Goal: Task Accomplishment & Management: Complete application form

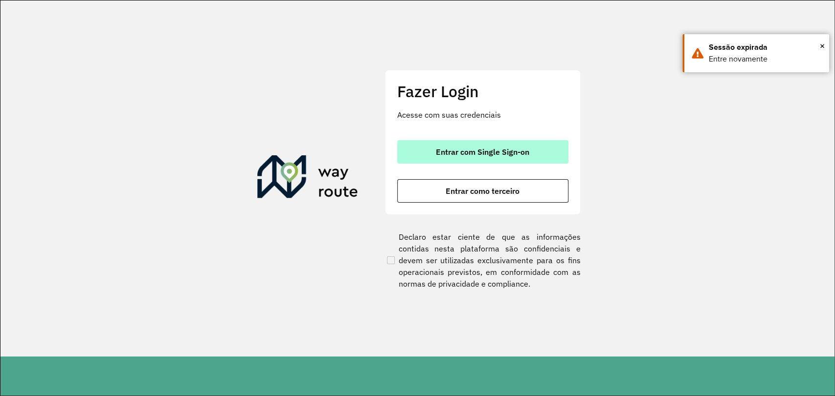
click at [489, 150] on span "Entrar com Single Sign-on" at bounding box center [482, 152] width 93 height 8
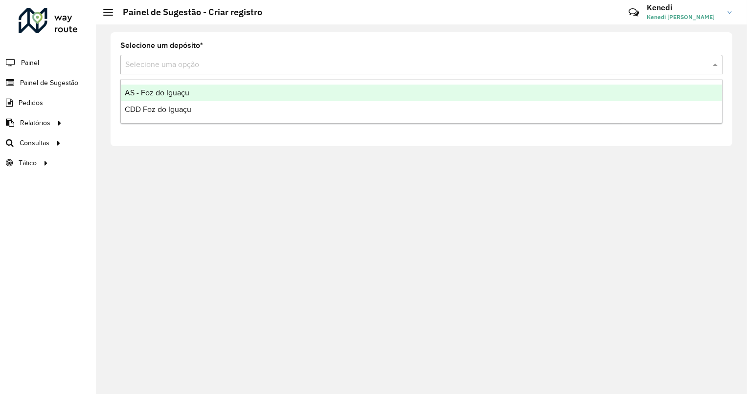
click at [311, 66] on input "text" at bounding box center [411, 65] width 572 height 12
click at [190, 97] on div "AS - Foz do Iguaçu" at bounding box center [421, 93] width 601 height 17
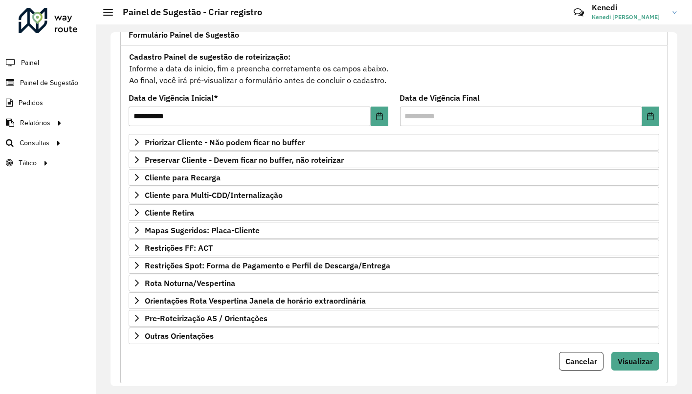
scroll to position [91, 0]
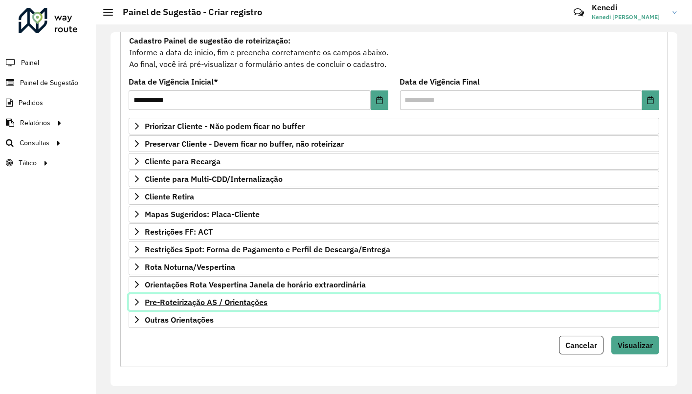
click at [141, 298] on link "Pre-Roteirização AS / Orientações" at bounding box center [394, 302] width 530 height 17
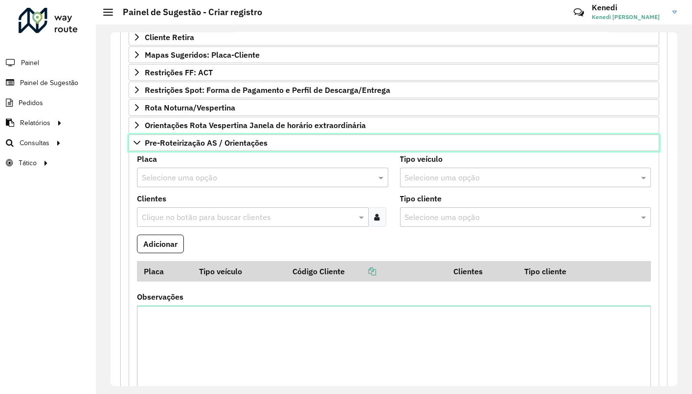
scroll to position [252, 0]
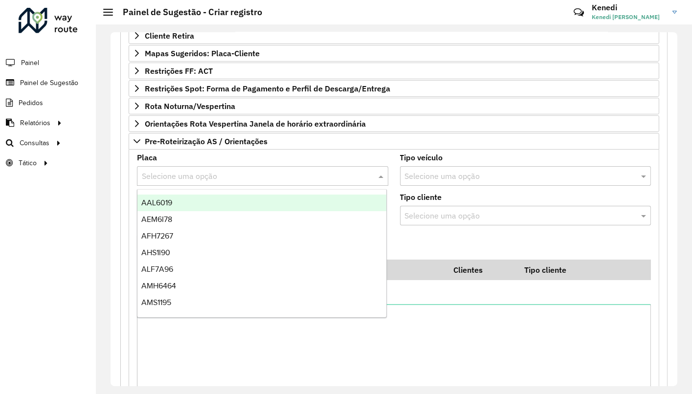
click at [328, 176] on input "text" at bounding box center [253, 177] width 222 height 12
type input "***"
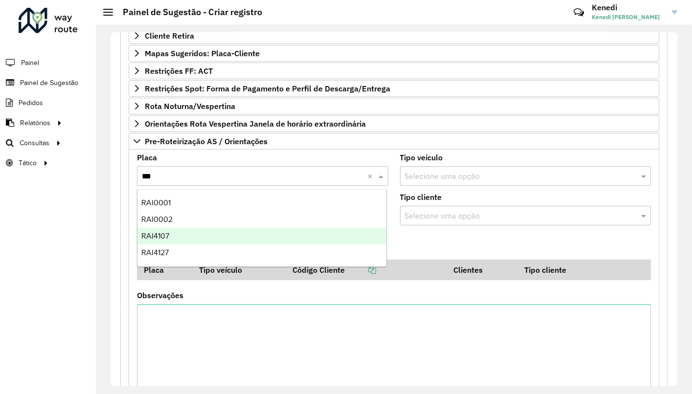
click at [226, 240] on div "RAI4107" at bounding box center [261, 236] width 249 height 17
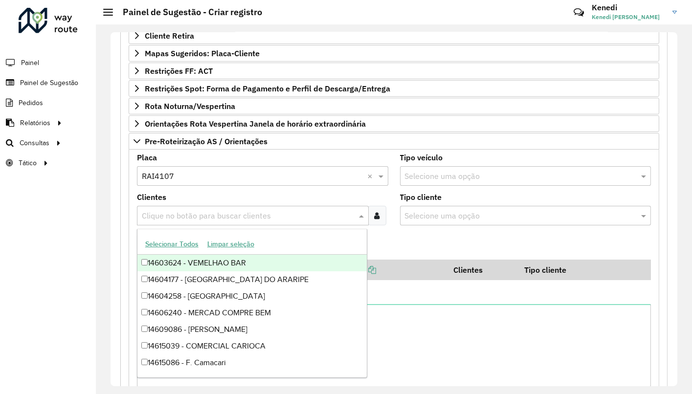
click at [203, 213] on input "text" at bounding box center [247, 216] width 217 height 12
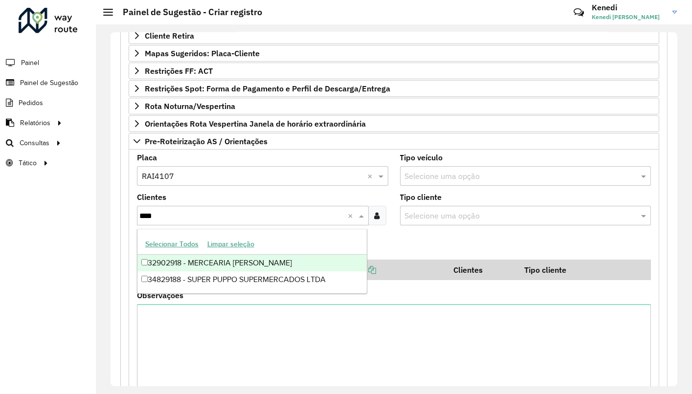
type input "*****"
click at [196, 263] on div "34829188 - SUPER PUPPO SUPERMERCADOS LTDA" at bounding box center [251, 263] width 229 height 17
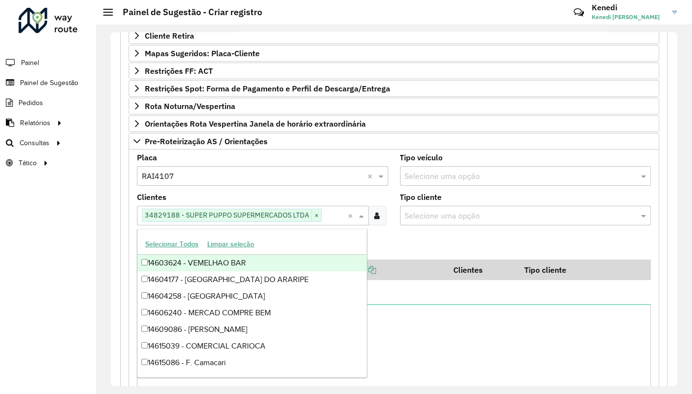
click at [394, 245] on formly-field "Adicionar" at bounding box center [394, 246] width 526 height 26
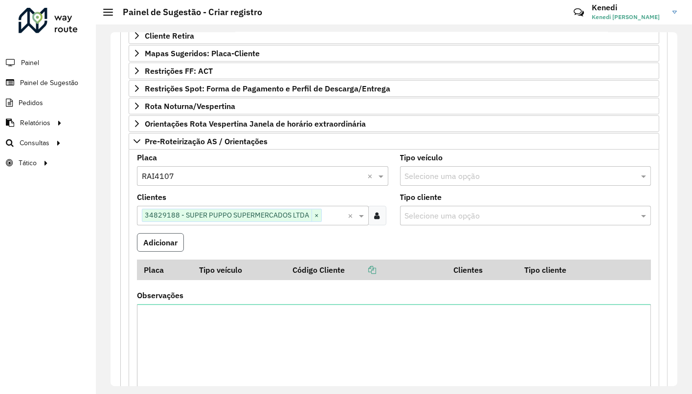
click at [174, 242] on button "Adicionar" at bounding box center [160, 242] width 47 height 19
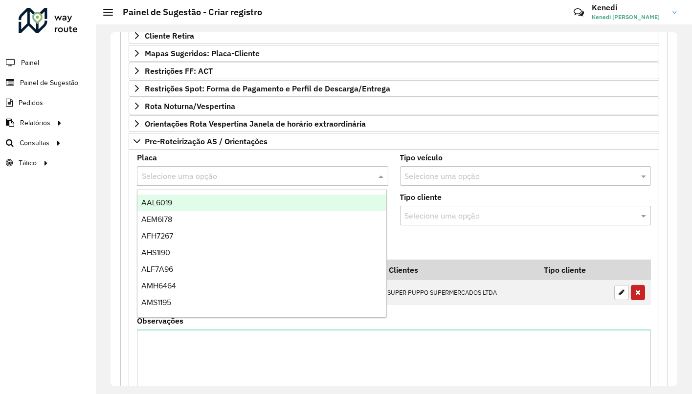
click at [193, 176] on input "text" at bounding box center [253, 177] width 222 height 12
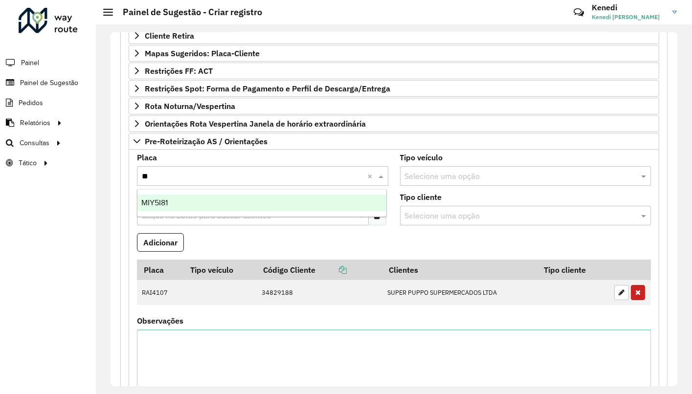
type input "***"
click at [163, 203] on span "MIY5I81" at bounding box center [154, 202] width 26 height 8
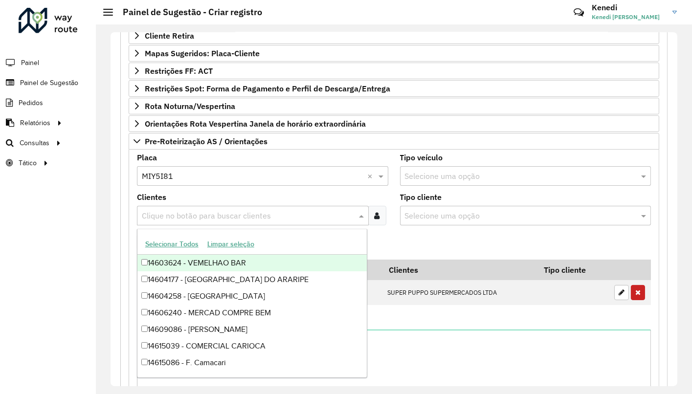
click at [157, 216] on input "text" at bounding box center [247, 216] width 217 height 12
type input "*****"
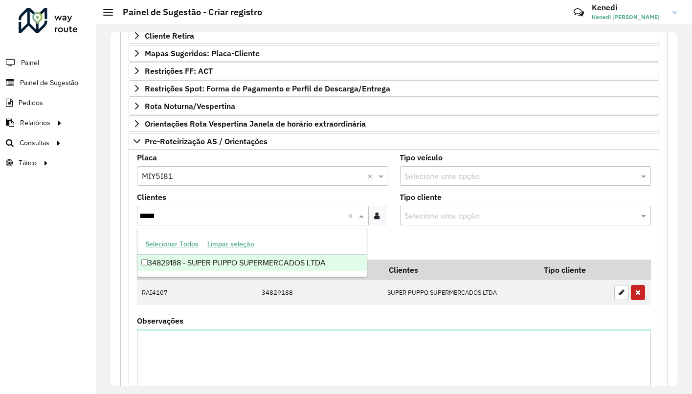
click at [149, 261] on div "34829188 - SUPER PUPPO SUPERMERCADOS LTDA" at bounding box center [251, 263] width 229 height 17
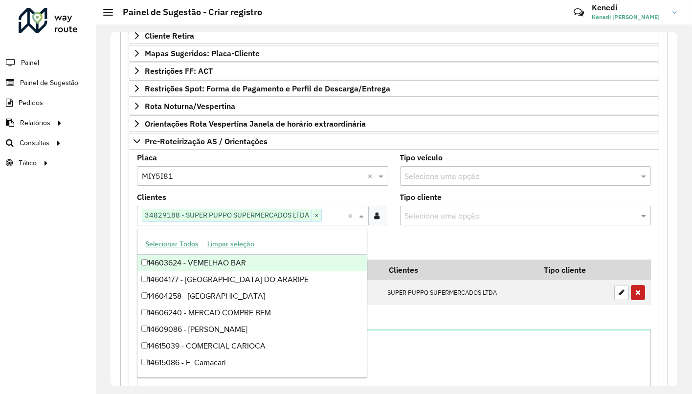
click at [393, 240] on formly-field "Adicionar" at bounding box center [394, 246] width 526 height 26
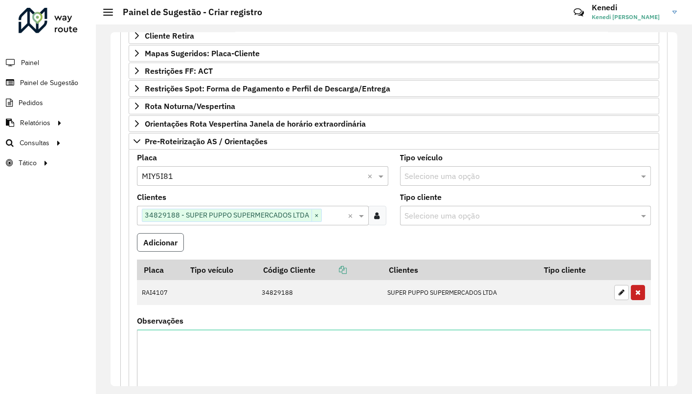
click at [176, 245] on button "Adicionar" at bounding box center [160, 242] width 47 height 19
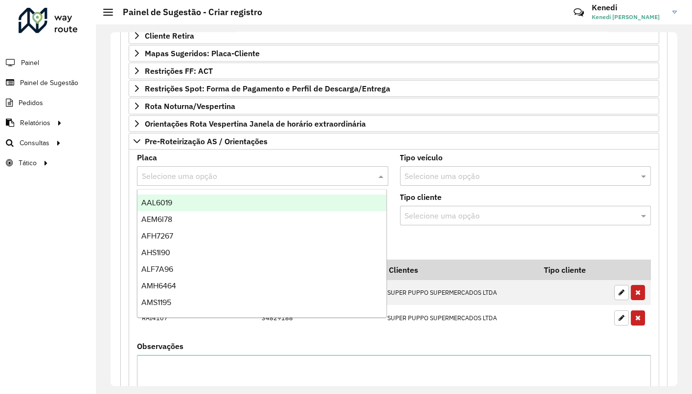
click at [171, 179] on input "text" at bounding box center [253, 177] width 222 height 12
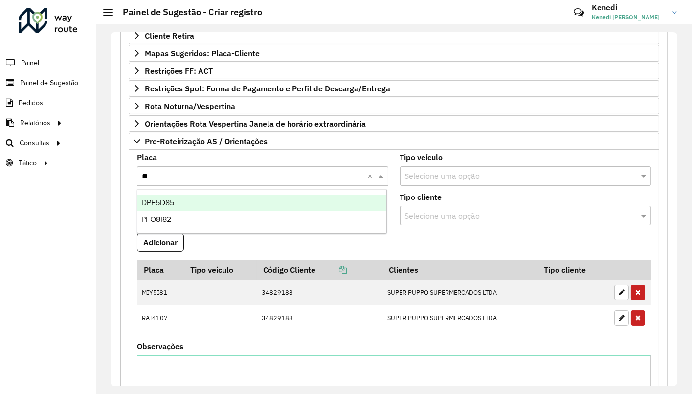
type input "***"
click at [157, 200] on span "PFO8I82" at bounding box center [156, 202] width 30 height 8
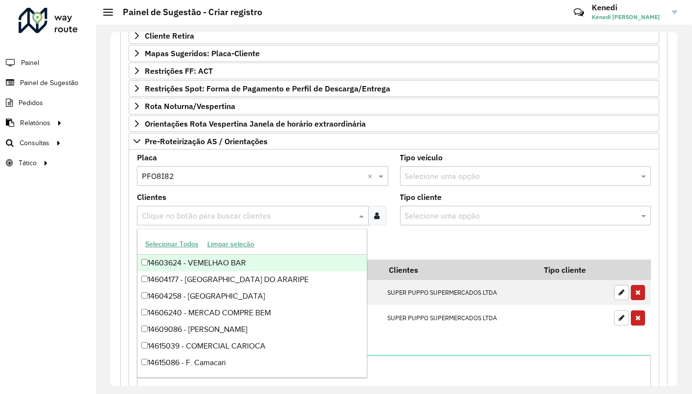
click at [156, 213] on input "text" at bounding box center [247, 216] width 217 height 12
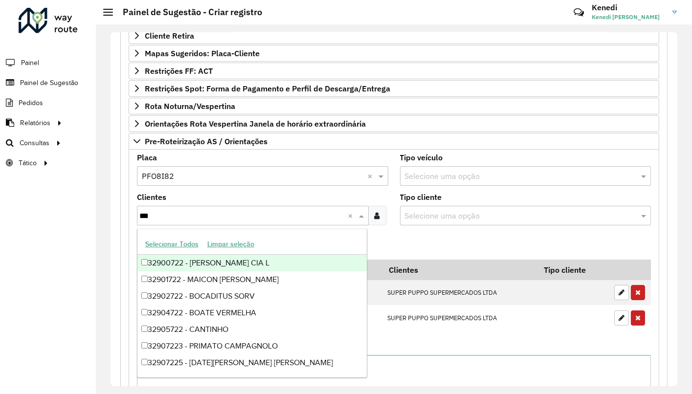
type input "****"
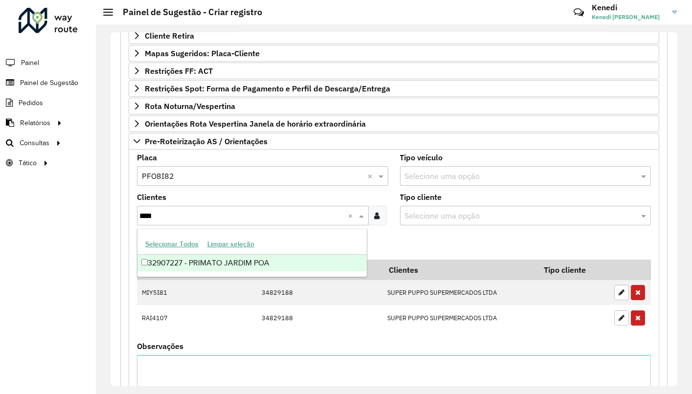
click at [162, 262] on div "32907227 - PRIMATO JARDIM POA" at bounding box center [251, 263] width 229 height 17
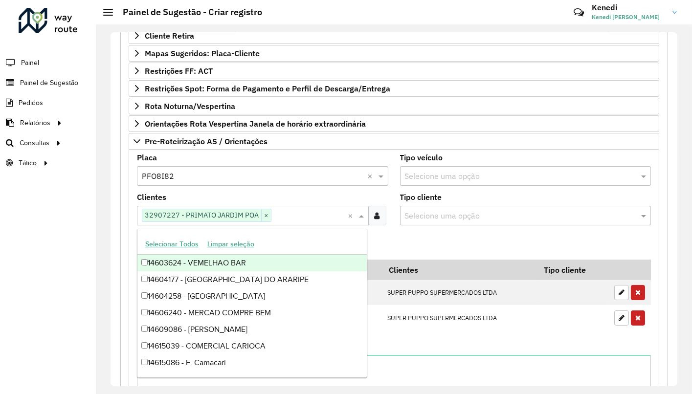
click at [394, 247] on formly-field "Adicionar" at bounding box center [394, 246] width 526 height 26
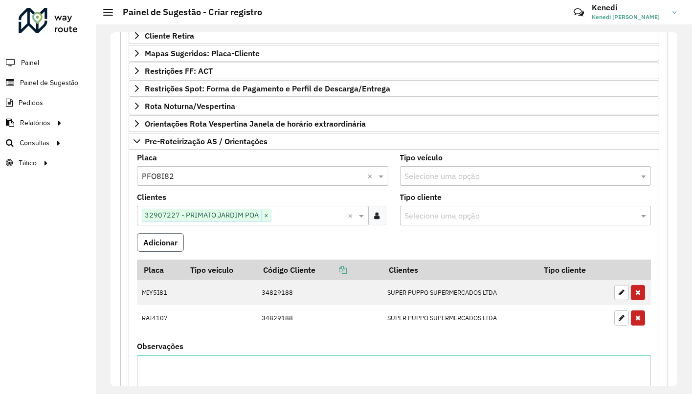
click at [154, 246] on button "Adicionar" at bounding box center [160, 242] width 47 height 19
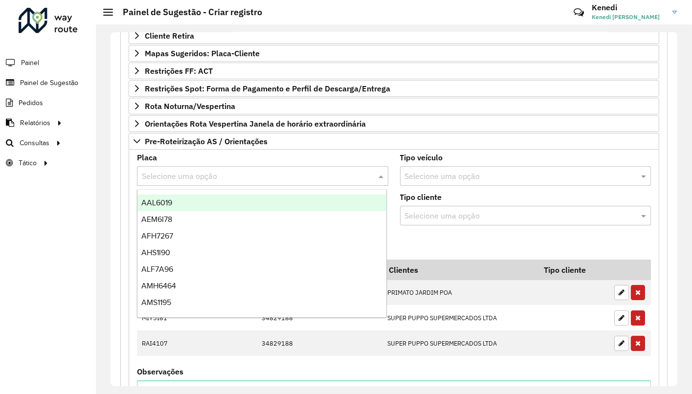
click at [164, 174] on input "text" at bounding box center [253, 177] width 222 height 12
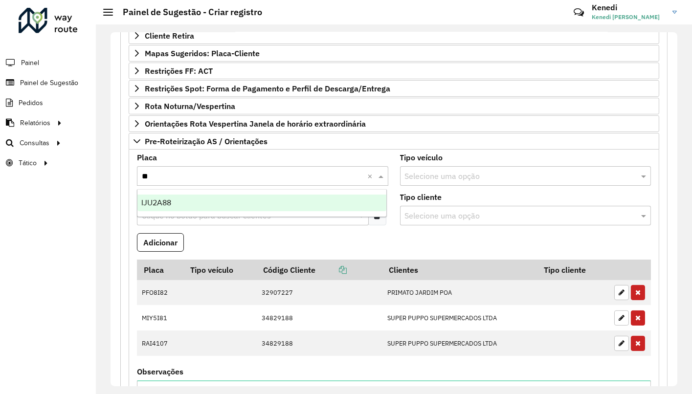
type input "***"
click at [154, 198] on span "IJU2A88" at bounding box center [156, 202] width 30 height 8
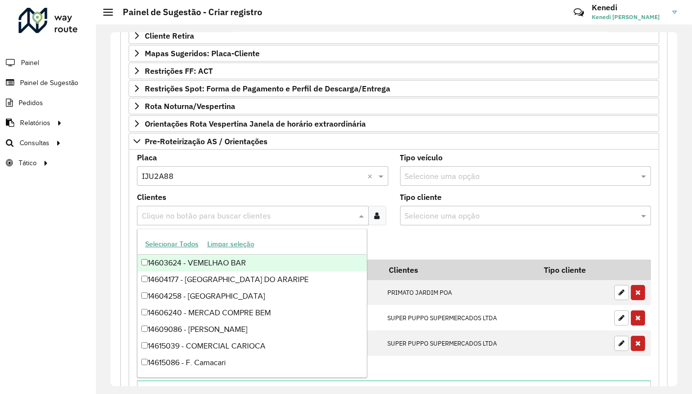
click at [158, 210] on input "text" at bounding box center [247, 216] width 217 height 12
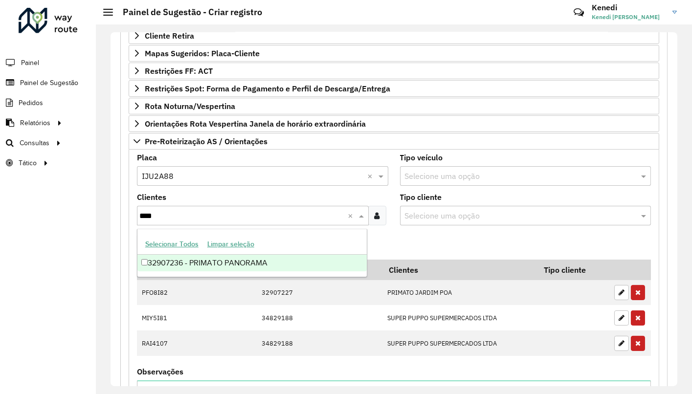
type input "****"
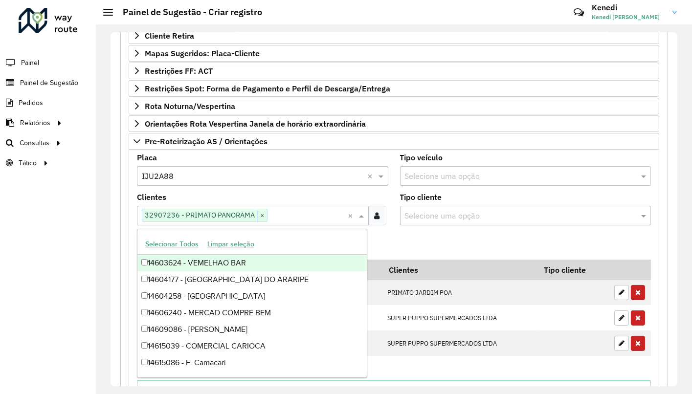
click at [383, 241] on formly-field "Adicionar" at bounding box center [394, 246] width 526 height 26
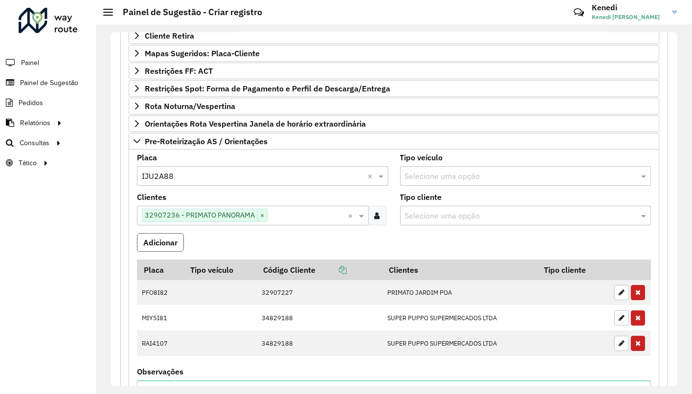
click at [166, 243] on button "Adicionar" at bounding box center [160, 242] width 47 height 19
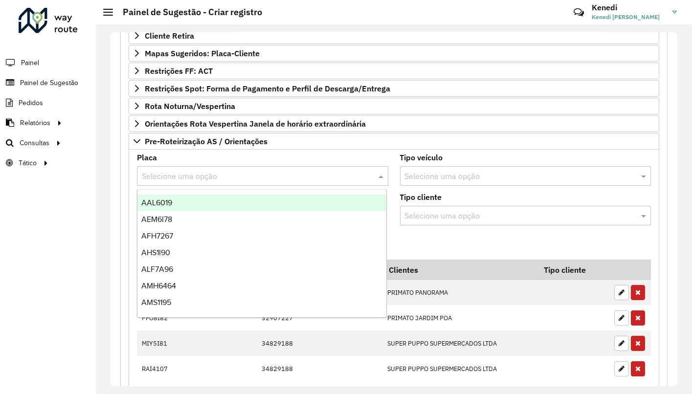
click at [178, 175] on input "text" at bounding box center [253, 177] width 222 height 12
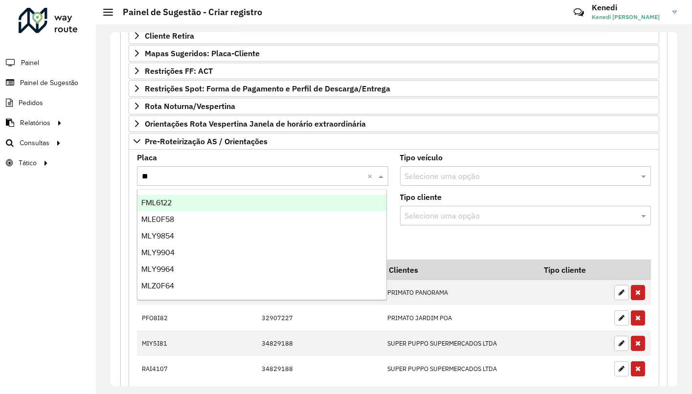
type input "***"
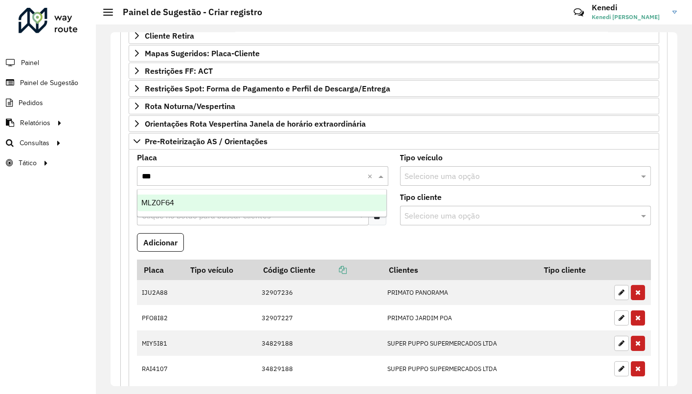
click at [168, 202] on span "MLZ0F64" at bounding box center [157, 202] width 33 height 8
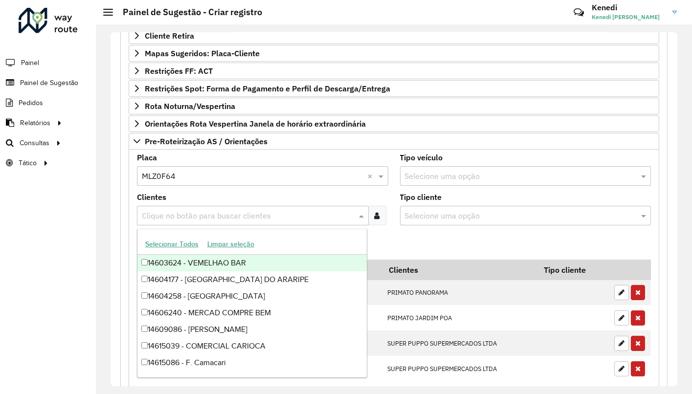
click at [161, 216] on input "text" at bounding box center [247, 216] width 217 height 12
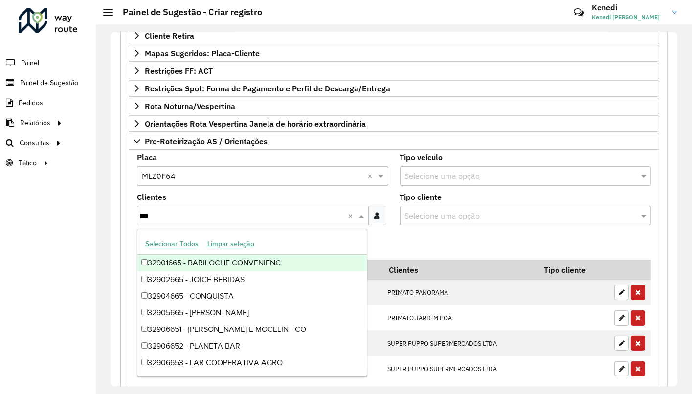
type input "****"
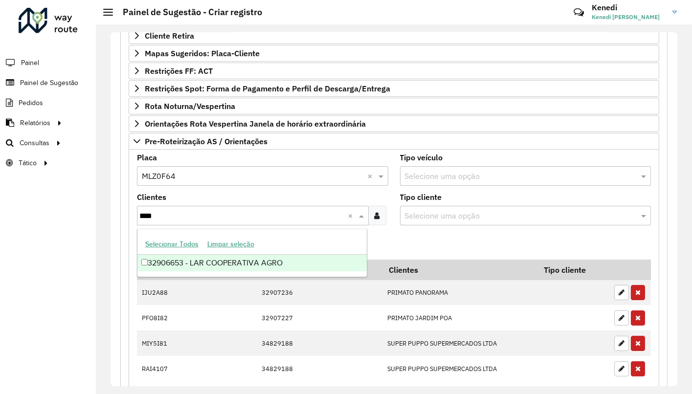
click at [155, 264] on div "32906653 - LAR COOPERATIVA AGRO" at bounding box center [251, 263] width 229 height 17
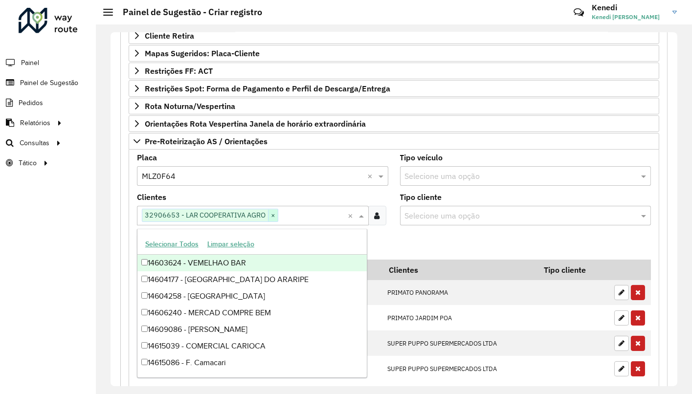
click at [274, 213] on span "×" at bounding box center [273, 216] width 10 height 12
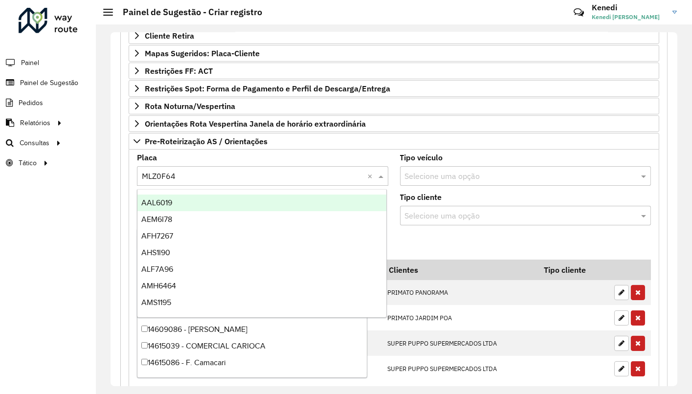
click at [325, 178] on input "text" at bounding box center [253, 177] width 222 height 12
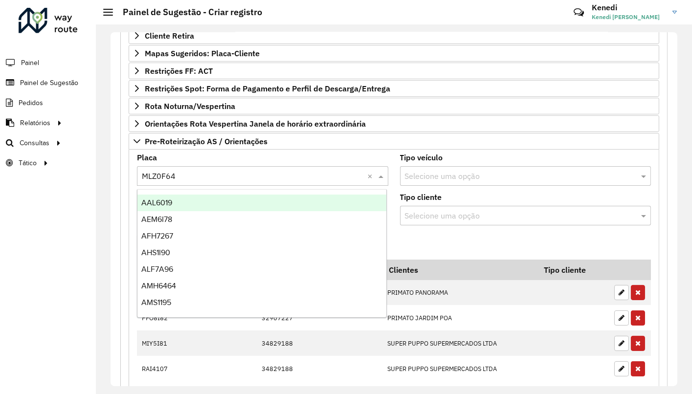
click at [468, 244] on formly-field "Adicionar" at bounding box center [394, 246] width 526 height 26
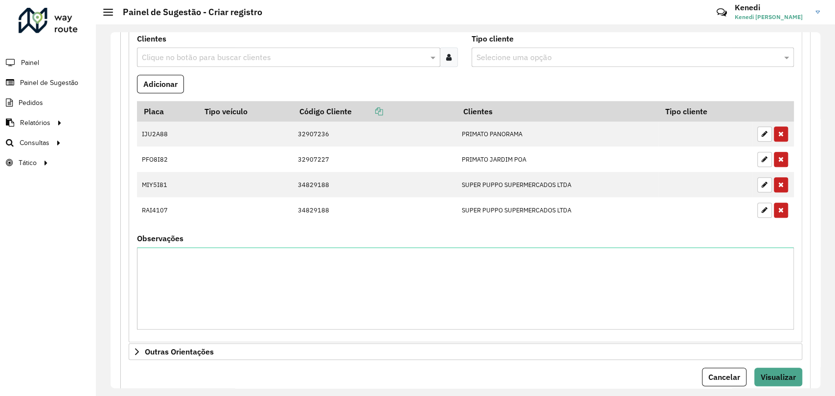
scroll to position [416, 0]
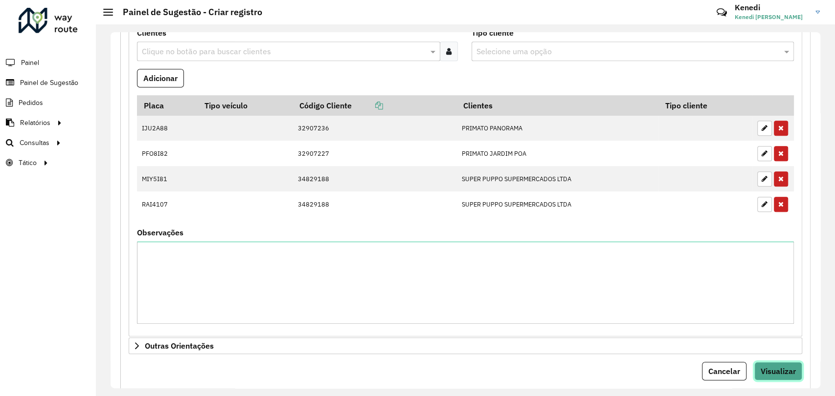
click at [771, 369] on span "Visualizar" at bounding box center [777, 372] width 35 height 10
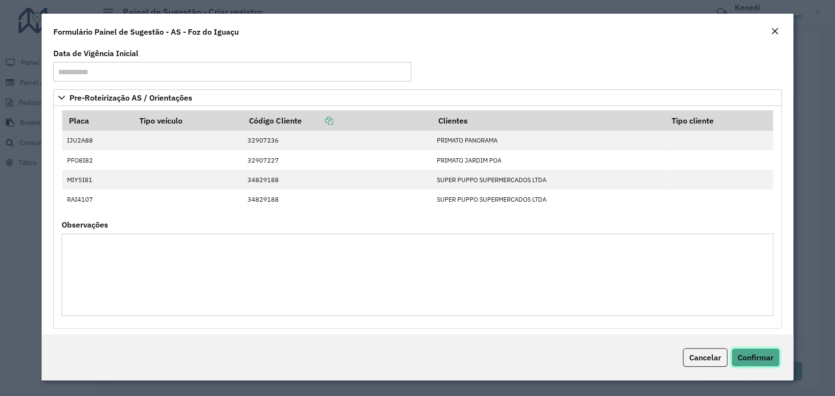
click at [766, 357] on span "Confirmar" at bounding box center [755, 358] width 36 height 10
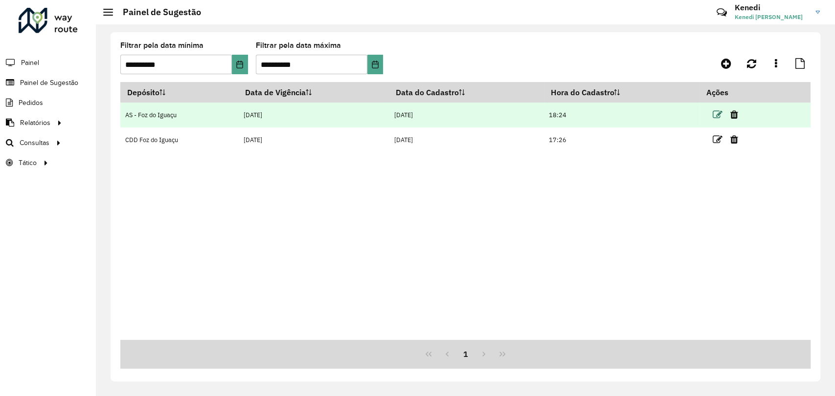
click at [718, 112] on icon at bounding box center [717, 115] width 10 height 10
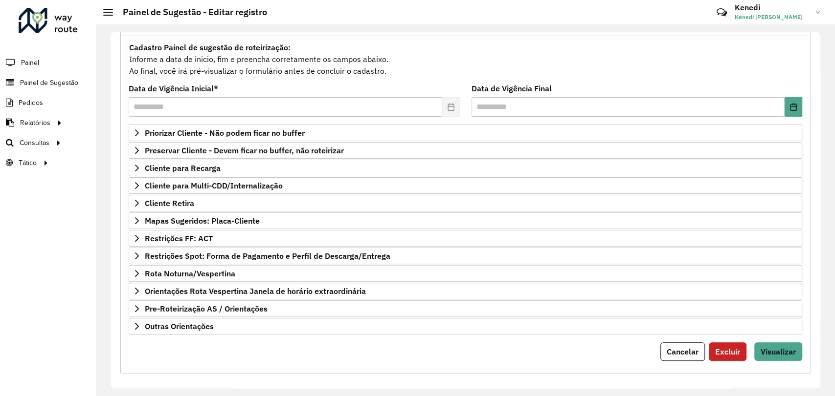
scroll to position [89, 0]
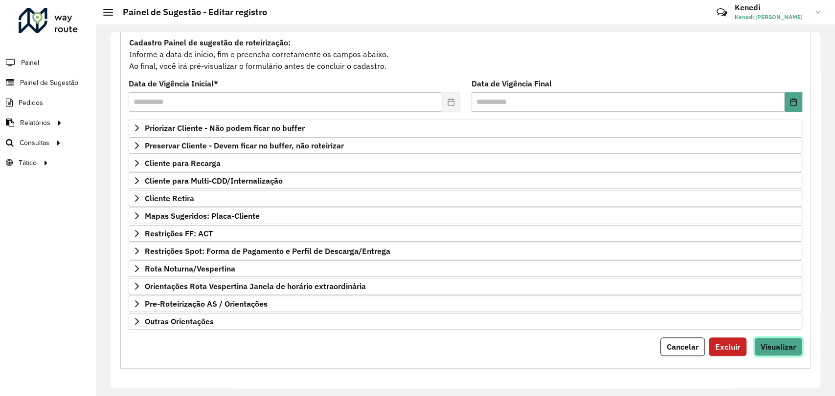
click at [773, 345] on span "Visualizar" at bounding box center [777, 347] width 35 height 10
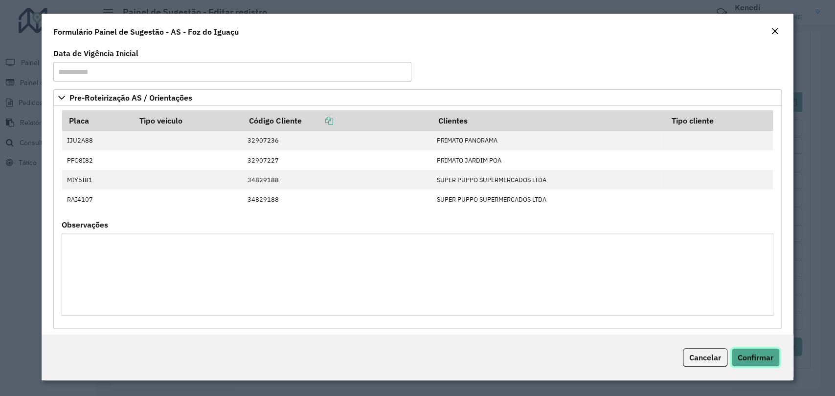
click at [750, 357] on span "Confirmar" at bounding box center [755, 358] width 36 height 10
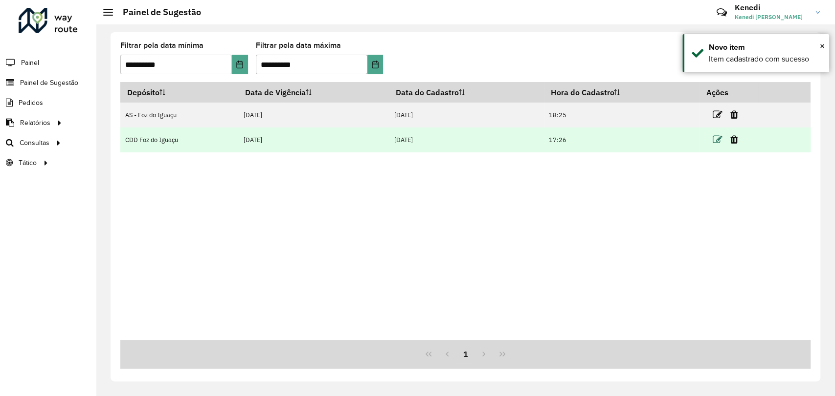
click at [718, 142] on icon at bounding box center [717, 140] width 10 height 10
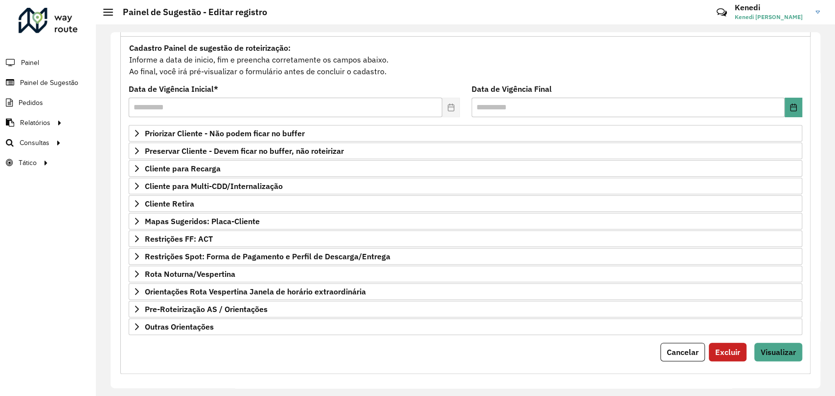
scroll to position [89, 0]
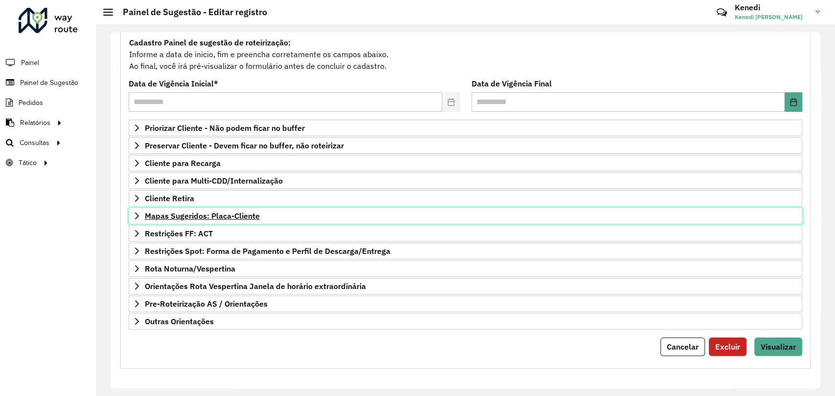
click at [145, 220] on link "Mapas Sugeridos: Placa-Cliente" at bounding box center [465, 216] width 673 height 17
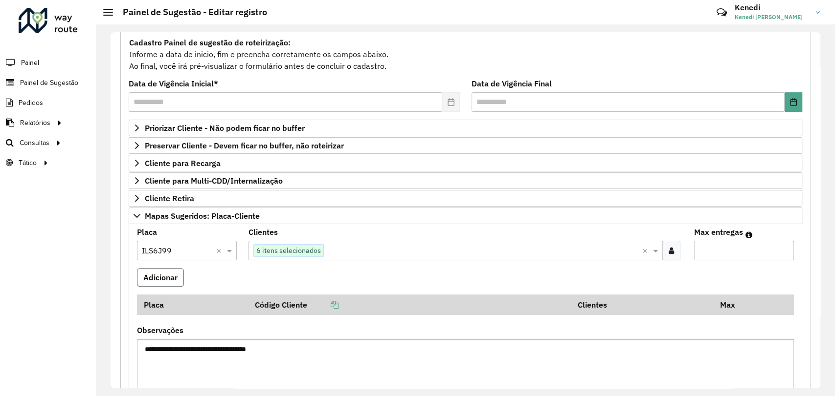
click at [165, 283] on button "Adicionar" at bounding box center [160, 277] width 47 height 19
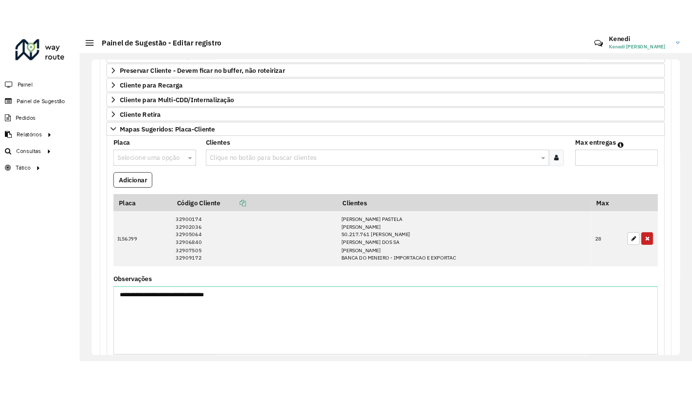
scroll to position [155, 0]
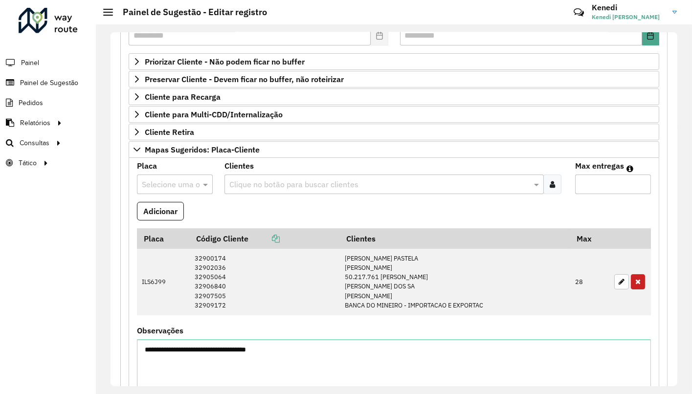
click at [181, 181] on input "text" at bounding box center [165, 185] width 46 height 12
type input "***"
click at [175, 212] on span "EWU3H21" at bounding box center [157, 211] width 33 height 8
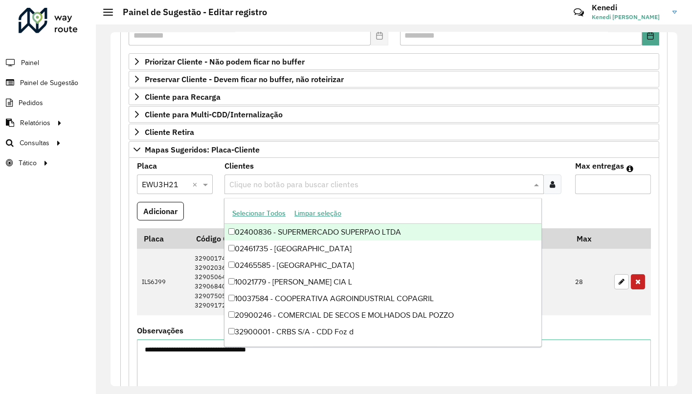
click at [266, 179] on input "text" at bounding box center [379, 185] width 305 height 12
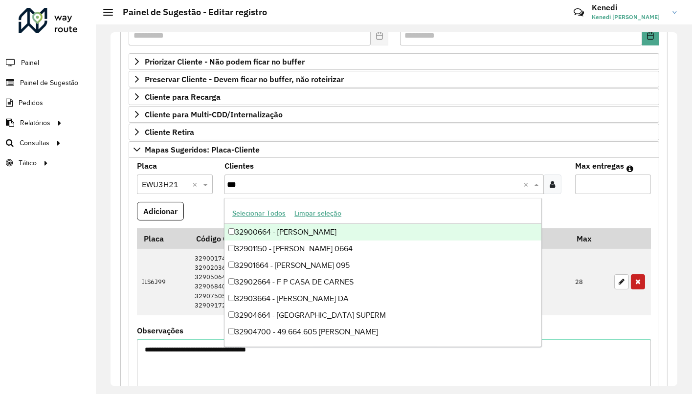
type input "****"
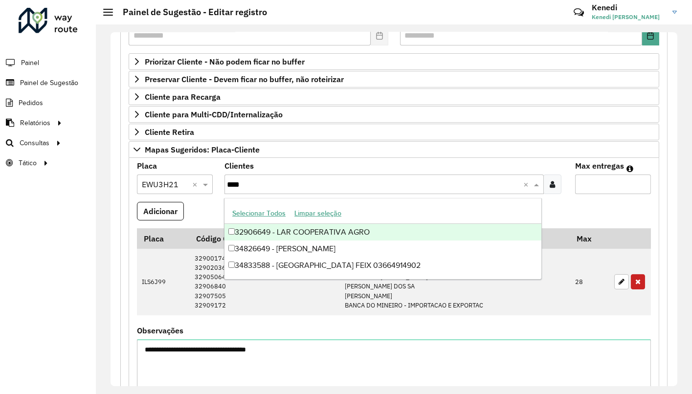
click at [252, 231] on div "32906649 - LAR COOPERATIVA AGRO" at bounding box center [382, 232] width 317 height 17
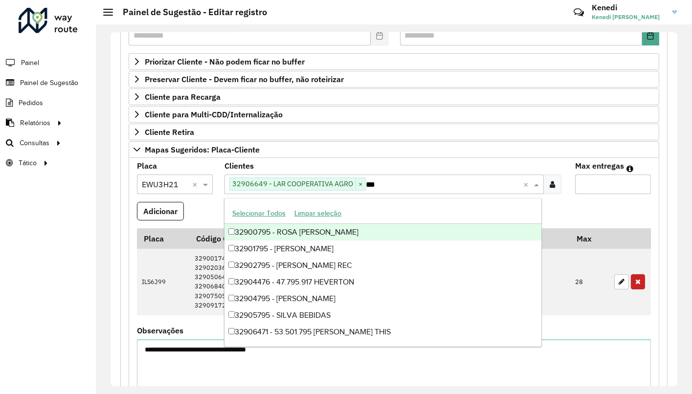
type input "****"
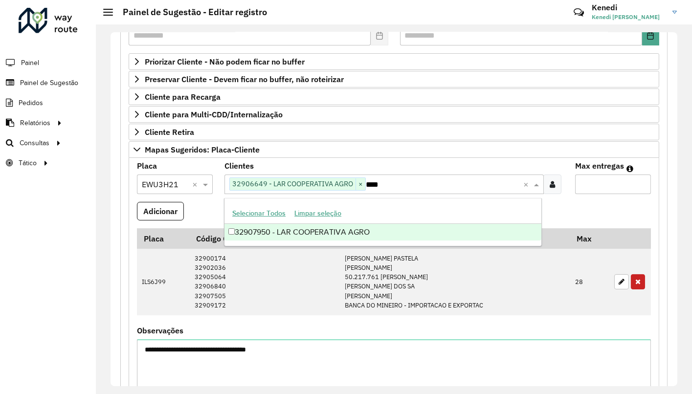
click at [246, 235] on div "32907950 - LAR COOPERATIVA AGRO" at bounding box center [382, 232] width 317 height 17
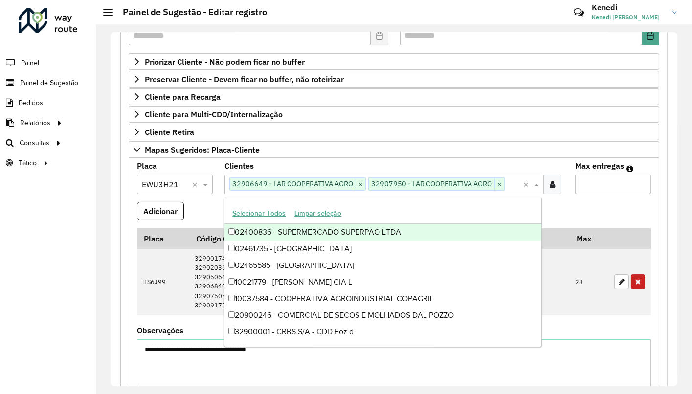
click at [612, 183] on input "Max entregas" at bounding box center [613, 185] width 76 height 20
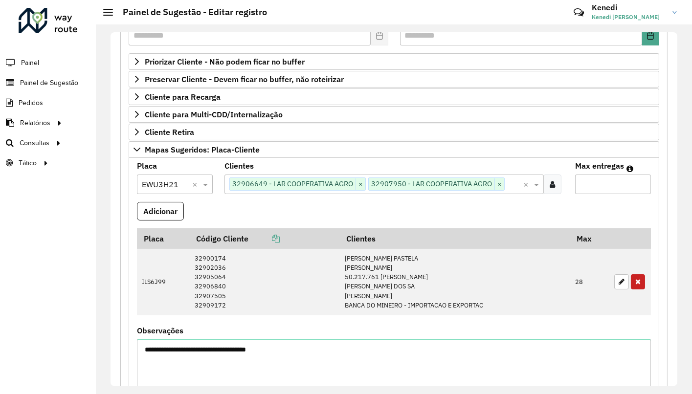
type input "*"
click at [576, 209] on formly-field "Adicionar" at bounding box center [394, 215] width 526 height 26
click at [173, 212] on button "Adicionar" at bounding box center [160, 211] width 47 height 19
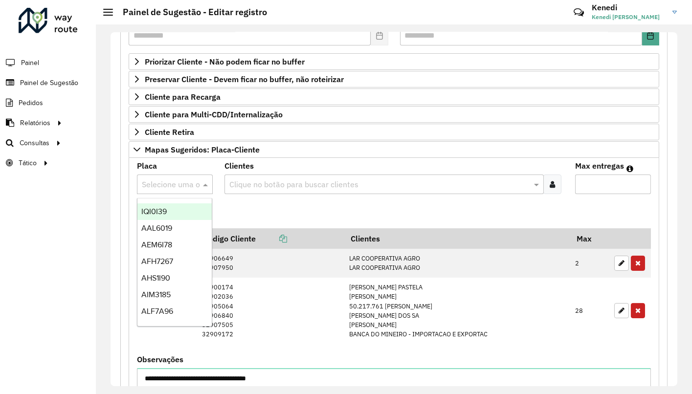
click at [172, 187] on input "text" at bounding box center [165, 185] width 46 height 12
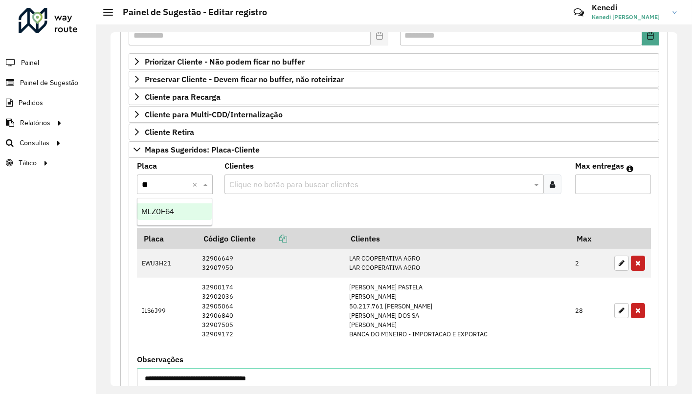
type input "***"
click at [163, 211] on span "MLZ0F64" at bounding box center [157, 211] width 33 height 8
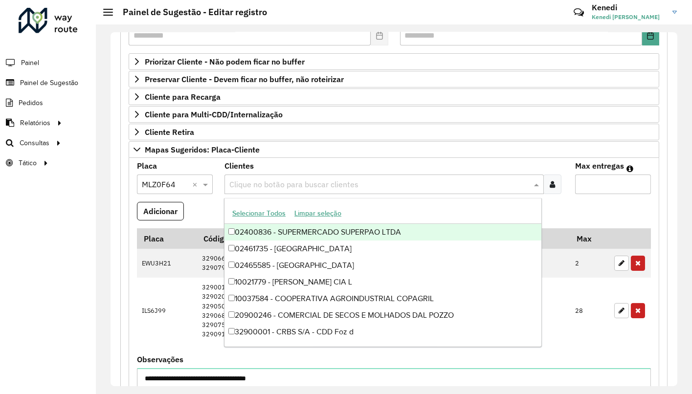
click at [277, 183] on input "text" at bounding box center [379, 185] width 305 height 12
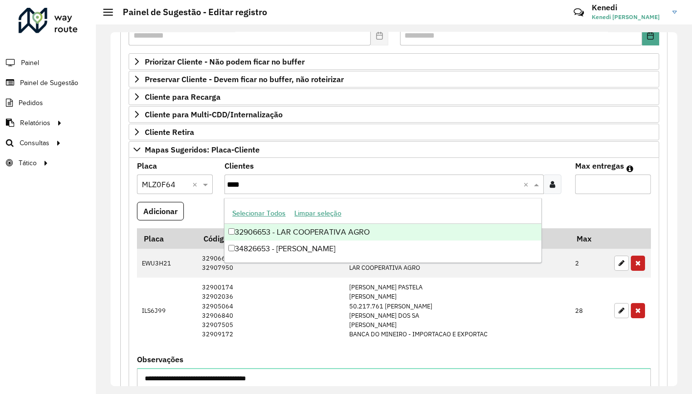
type input "****"
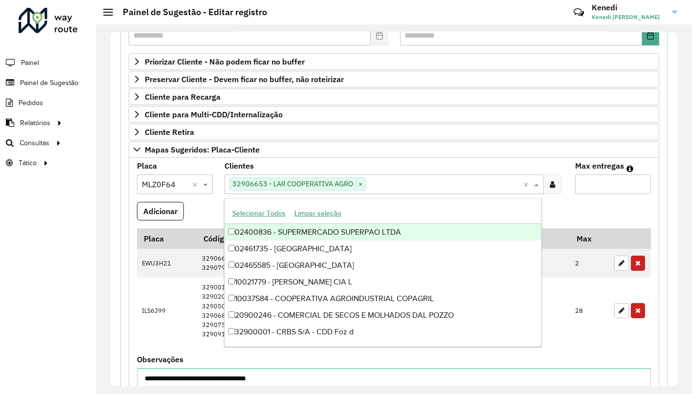
click at [403, 179] on input "text" at bounding box center [444, 185] width 157 height 12
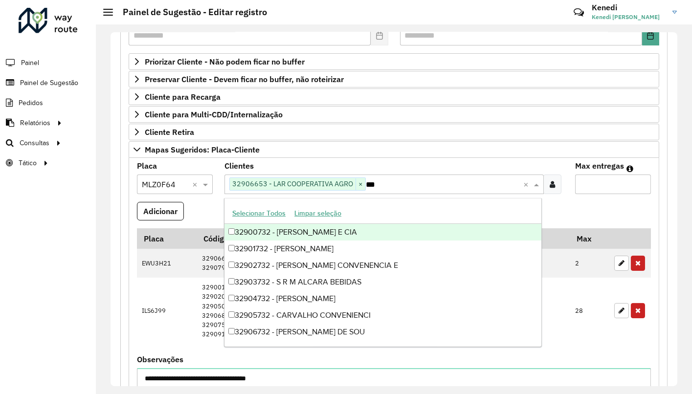
type input "****"
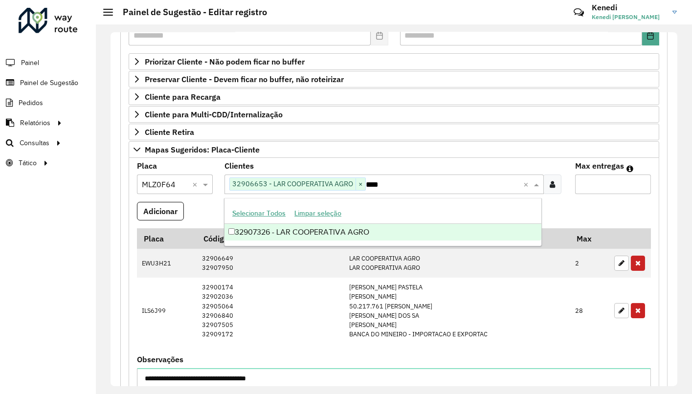
click at [306, 228] on div "32907326 - LAR COOPERATIVA AGRO" at bounding box center [382, 232] width 317 height 17
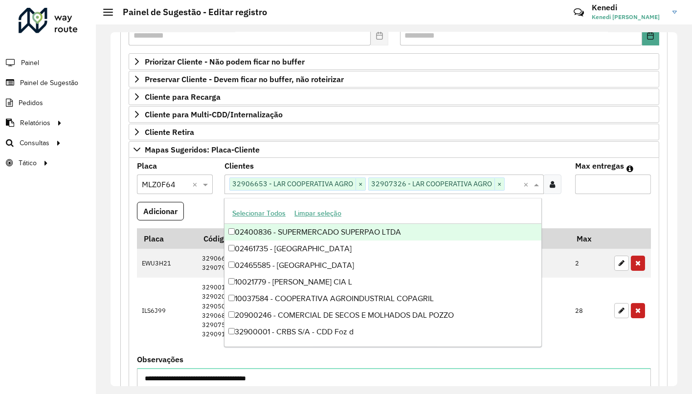
click at [561, 202] on formly-field "Adicionar" at bounding box center [394, 215] width 526 height 26
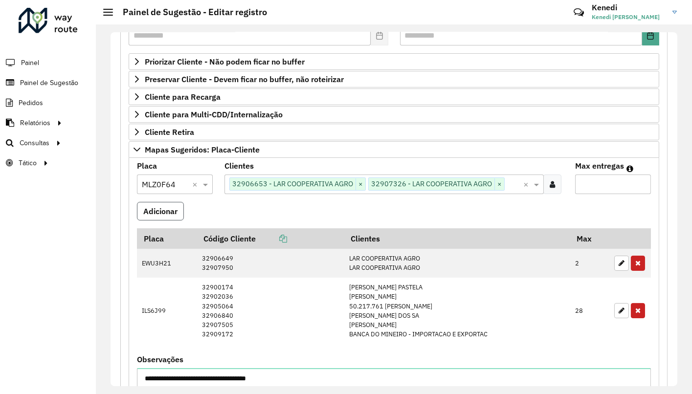
click at [164, 204] on button "Adicionar" at bounding box center [160, 211] width 47 height 19
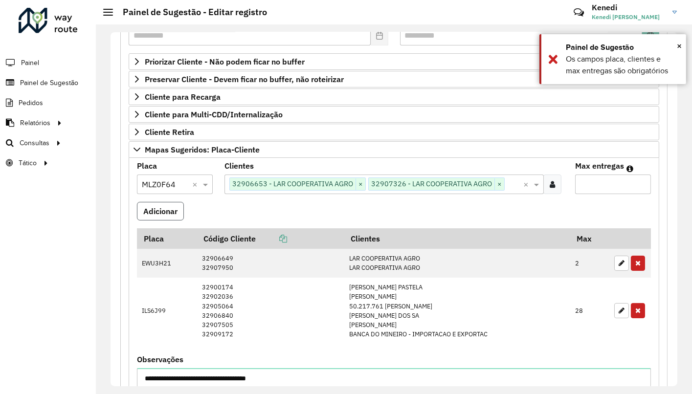
click at [170, 216] on button "Adicionar" at bounding box center [160, 211] width 47 height 19
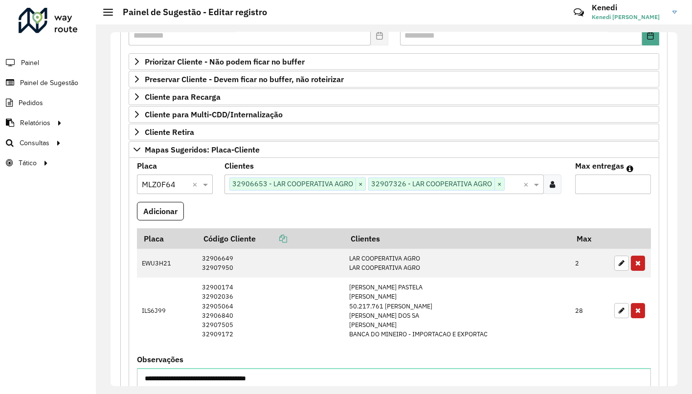
click at [591, 181] on input "Max entregas" at bounding box center [613, 185] width 76 height 20
type input "*"
click at [162, 209] on button "Adicionar" at bounding box center [160, 211] width 47 height 19
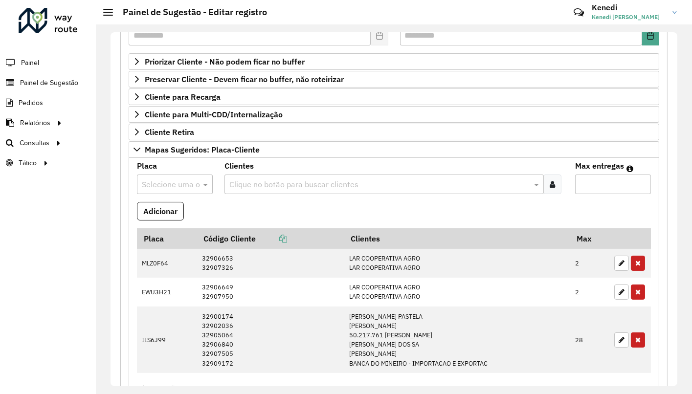
click at [321, 208] on formly-field "Adicionar" at bounding box center [394, 215] width 526 height 26
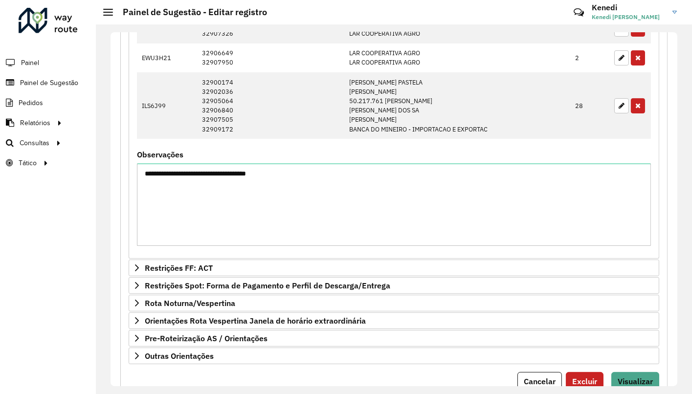
scroll to position [426, 0]
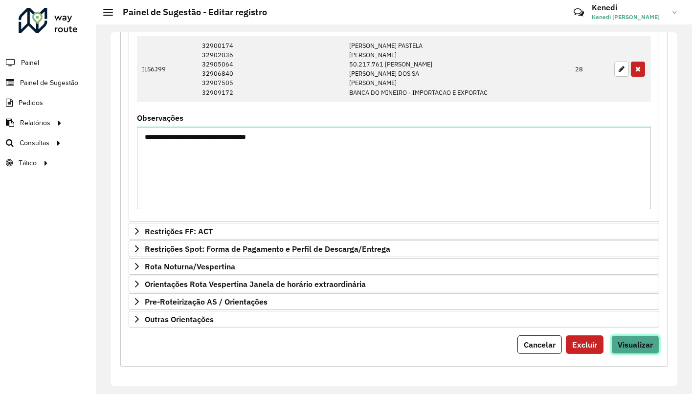
click at [618, 340] on span "Visualizar" at bounding box center [634, 345] width 35 height 10
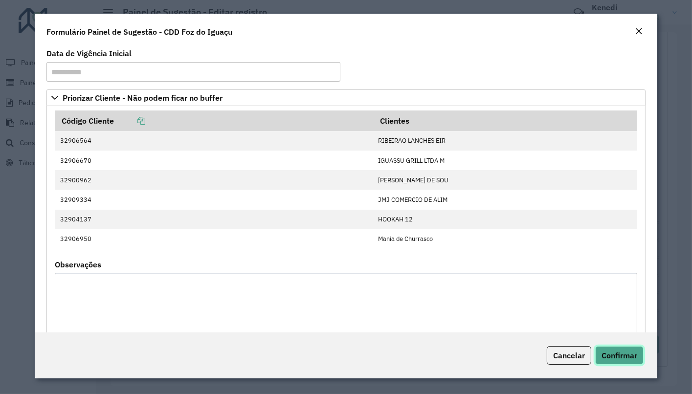
click at [613, 353] on span "Confirmar" at bounding box center [619, 356] width 36 height 10
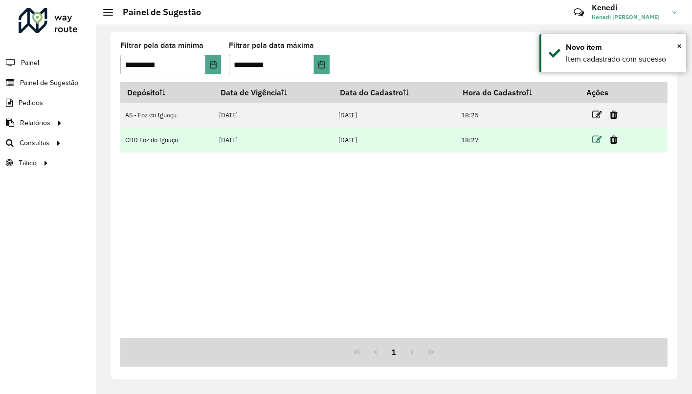
click at [594, 141] on icon at bounding box center [597, 140] width 10 height 10
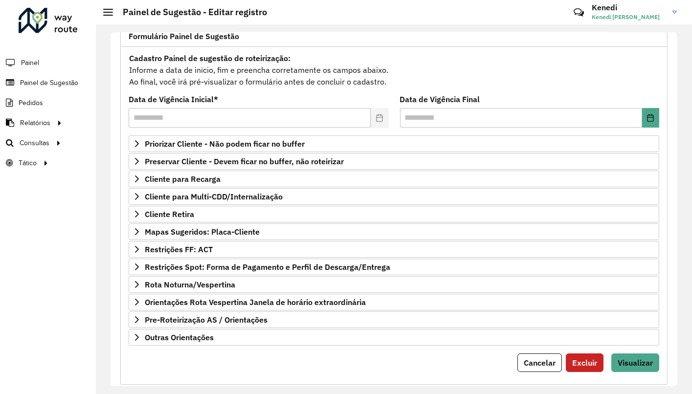
scroll to position [91, 0]
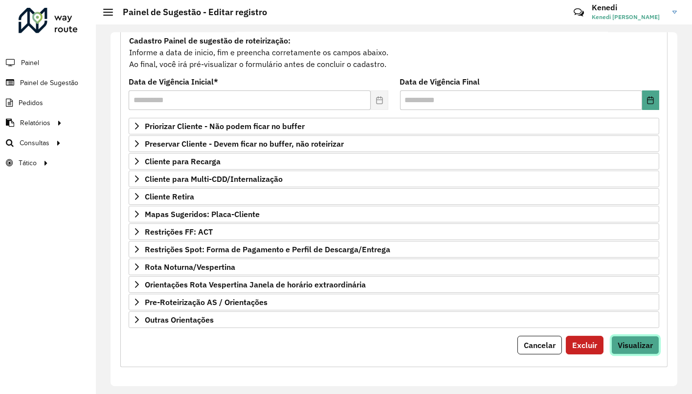
click at [634, 347] on span "Visualizar" at bounding box center [634, 345] width 35 height 10
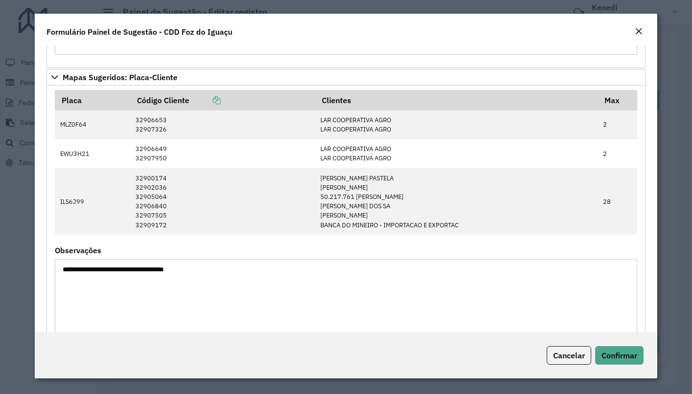
scroll to position [504, 0]
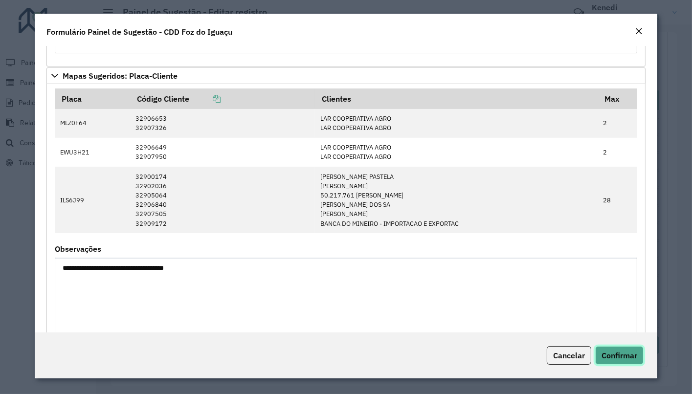
click at [622, 354] on span "Confirmar" at bounding box center [619, 356] width 36 height 10
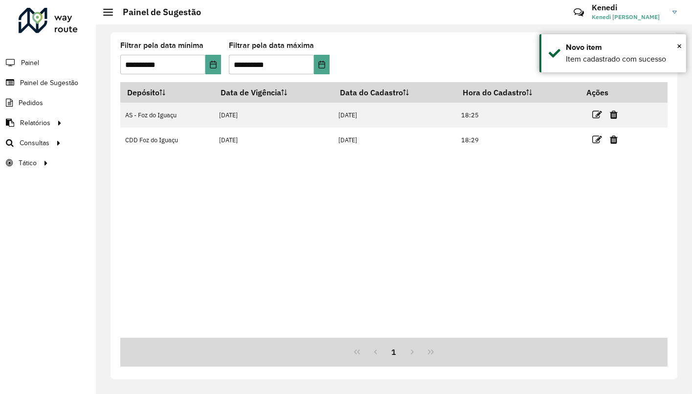
click at [670, 263] on div "**********" at bounding box center [393, 205] width 567 height 347
